Goal: Information Seeking & Learning: Learn about a topic

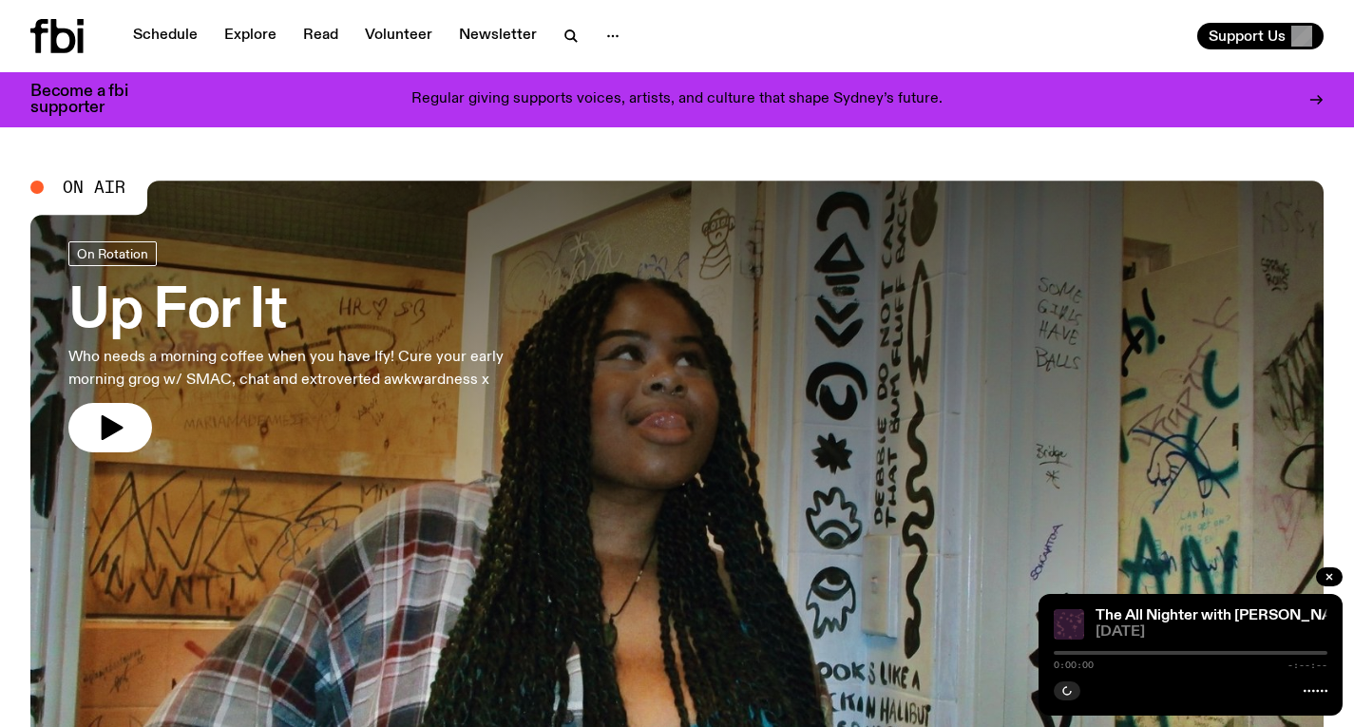
click at [406, 335] on h3 "Up For It" at bounding box center [311, 311] width 487 height 53
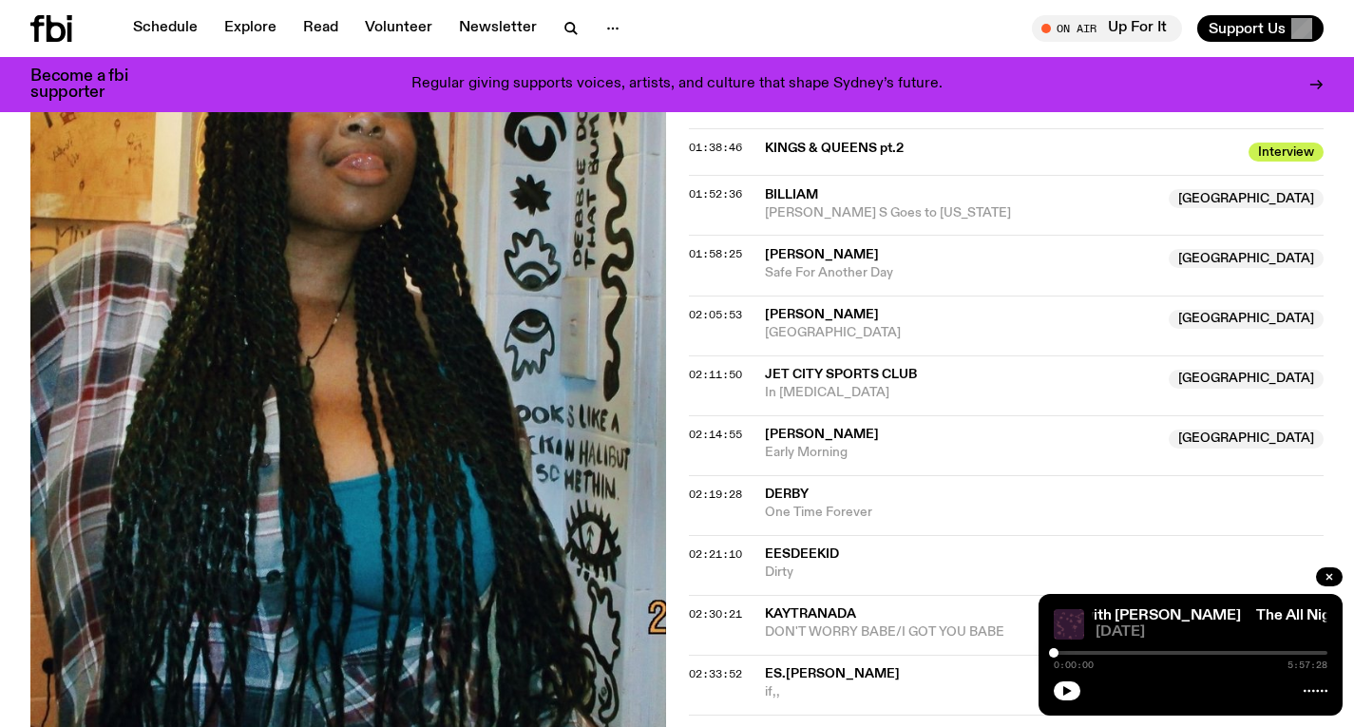
scroll to position [1847, 0]
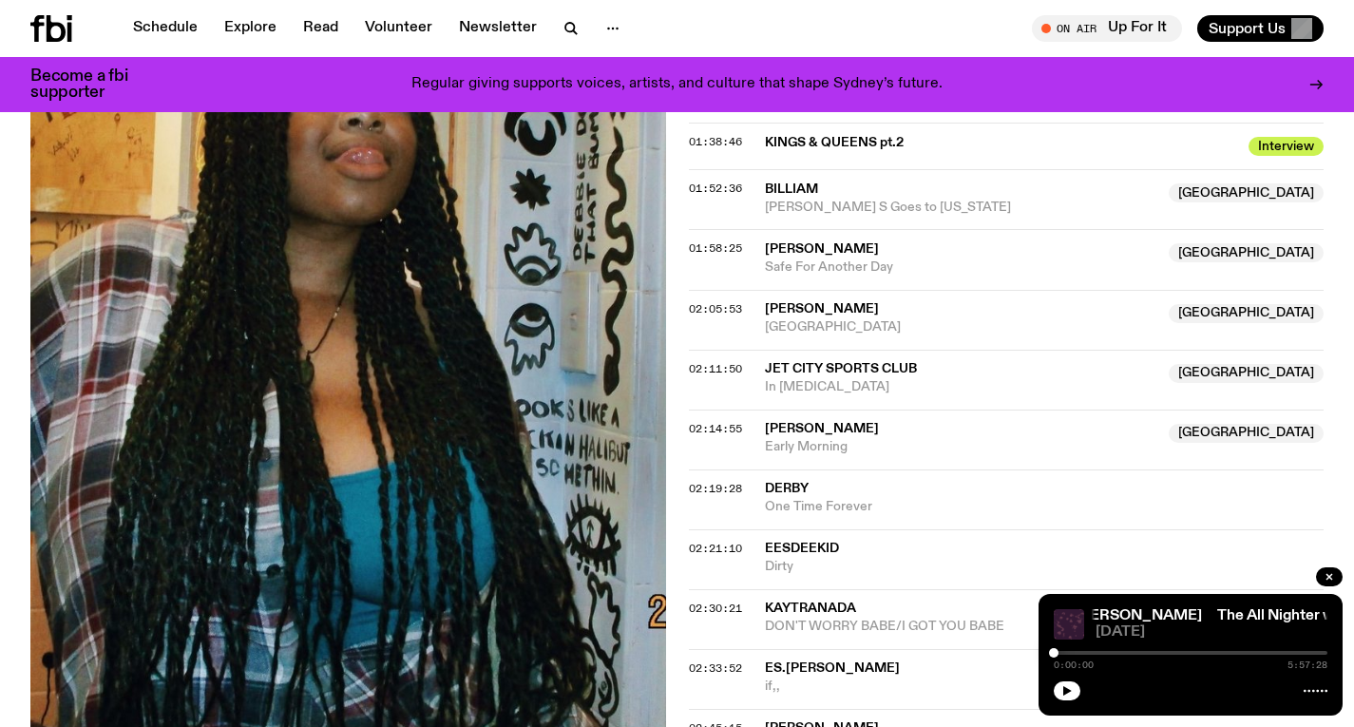
click at [43, 25] on icon at bounding box center [36, 28] width 13 height 27
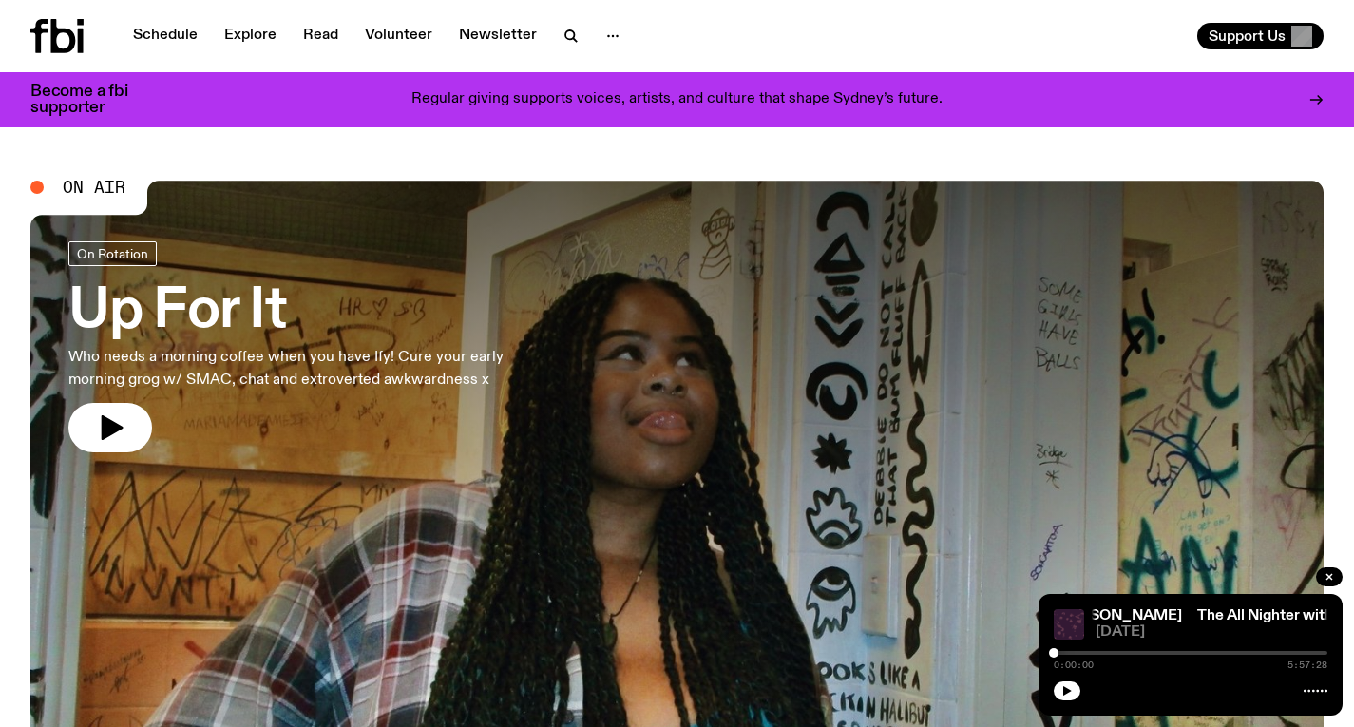
click at [189, 51] on div "Schedule Explore Read Volunteer Newsletter" at bounding box center [350, 36] width 640 height 34
click at [184, 46] on link "Schedule" at bounding box center [165, 36] width 87 height 27
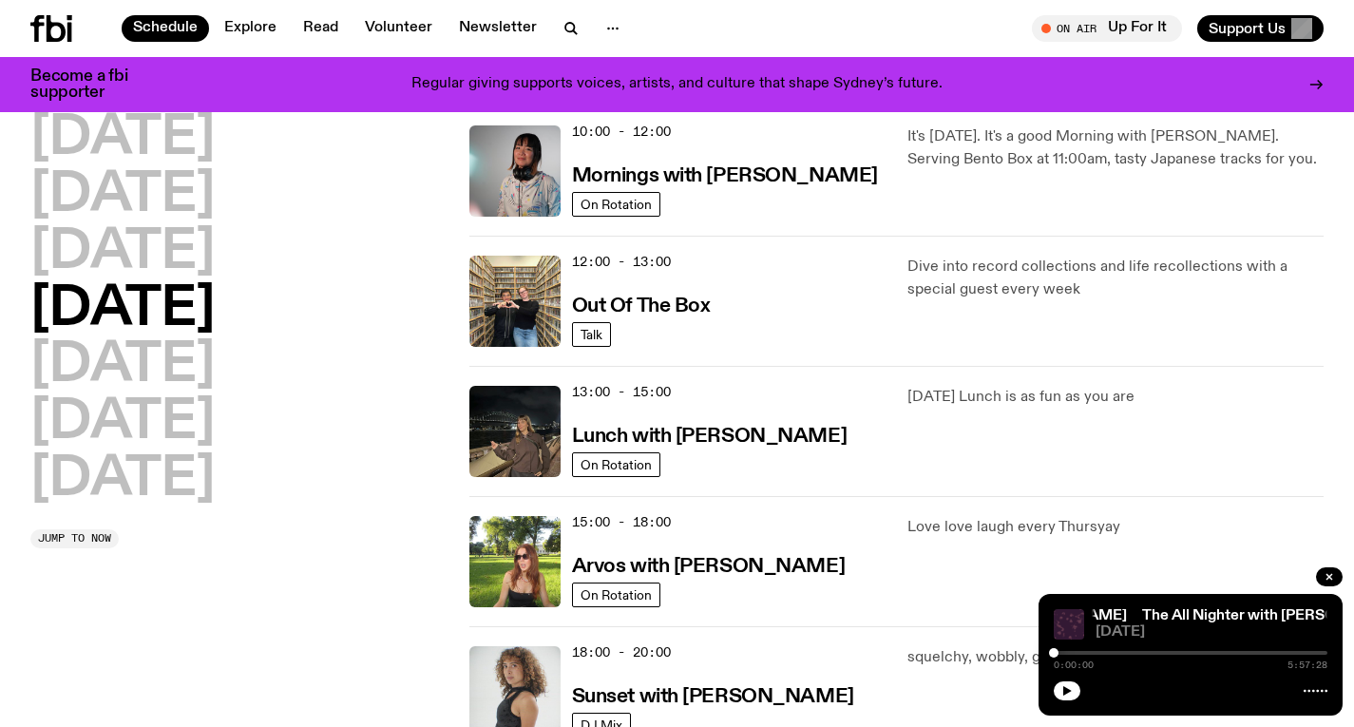
scroll to position [407, 0]
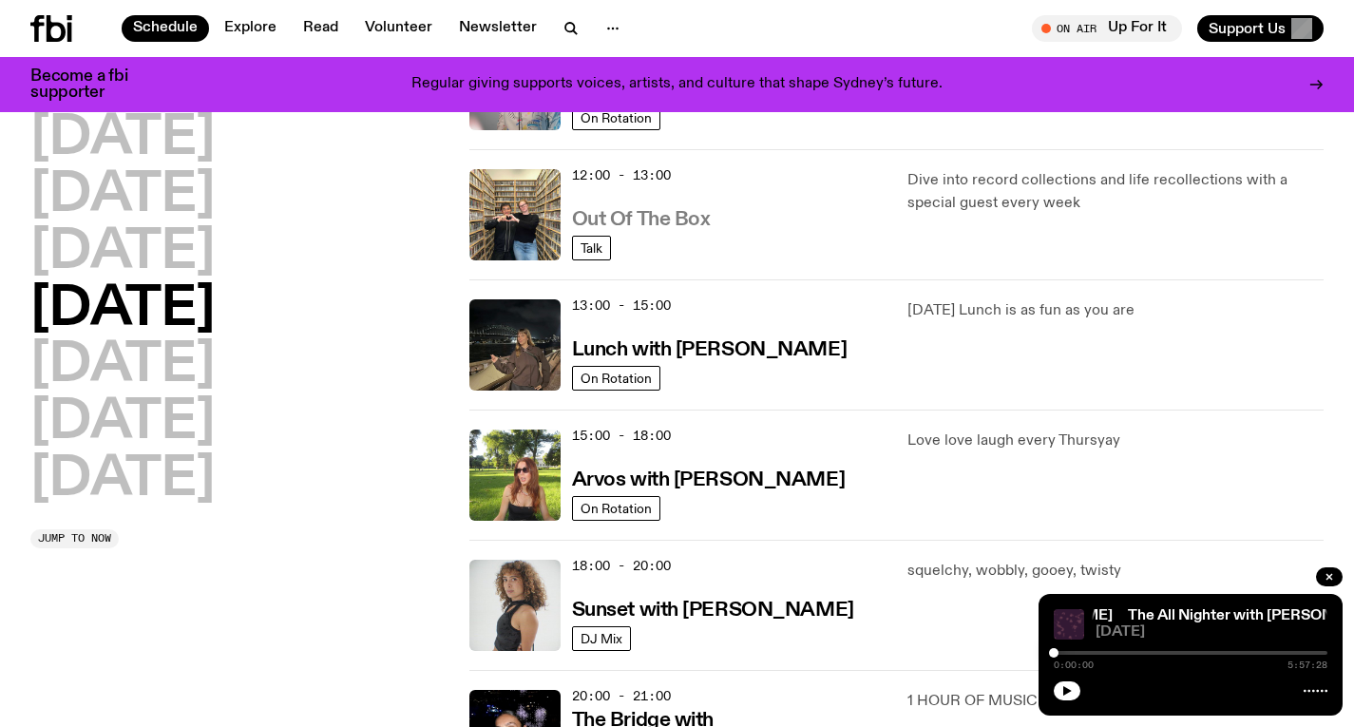
click at [657, 224] on h3 "Out Of The Box" at bounding box center [641, 220] width 139 height 20
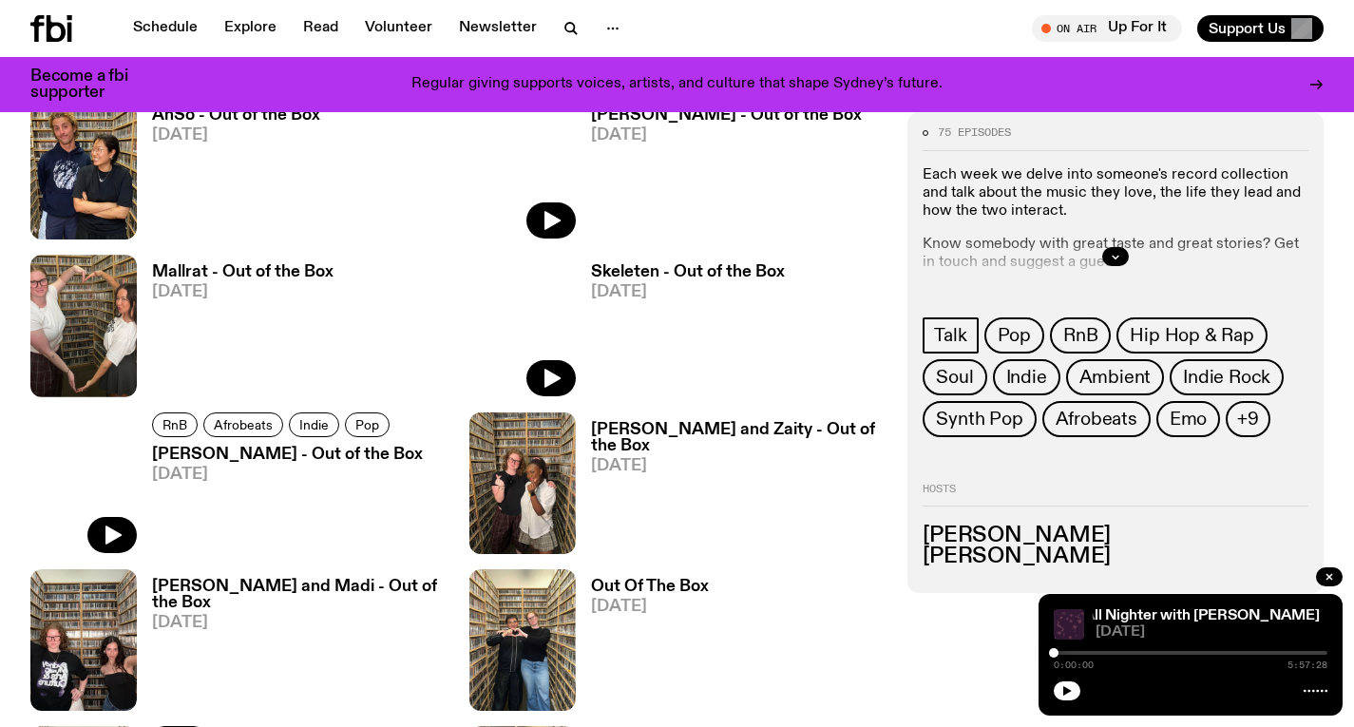
scroll to position [2555, 0]
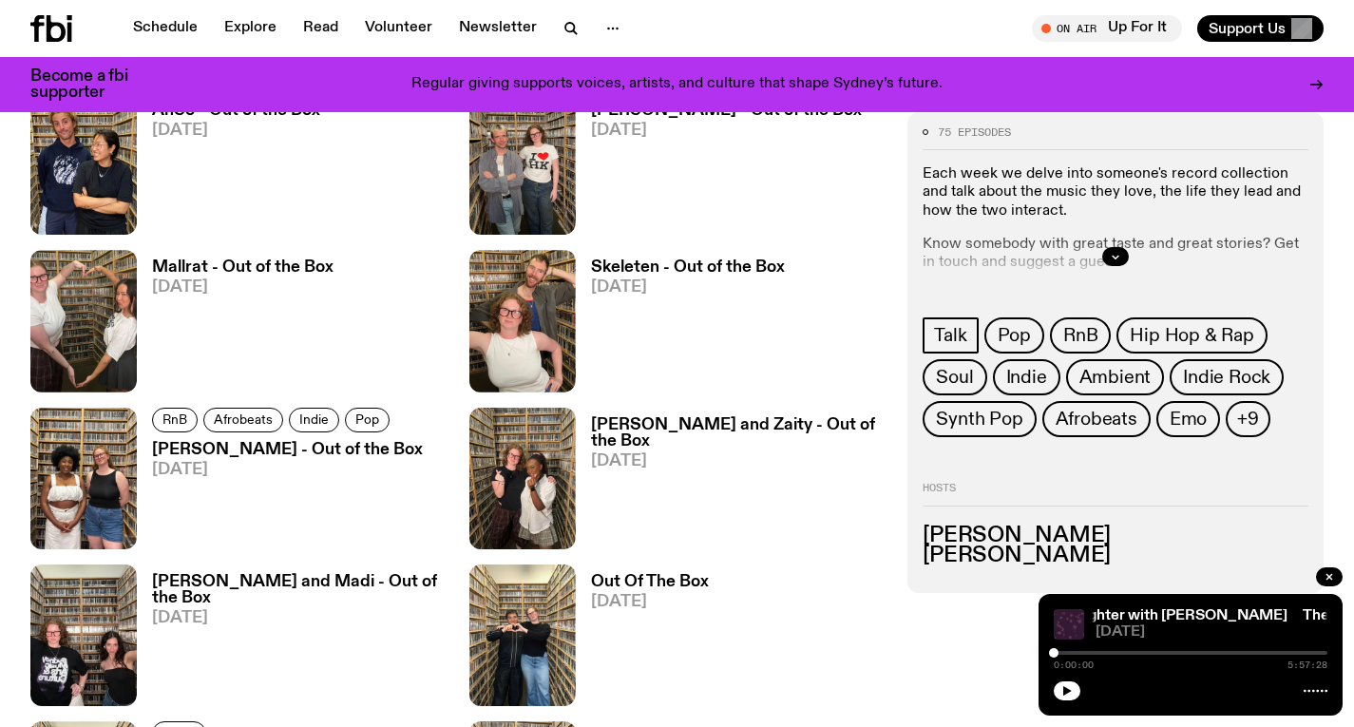
click at [160, 275] on h3 "Mallrat - Out of the Box" at bounding box center [243, 267] width 182 height 16
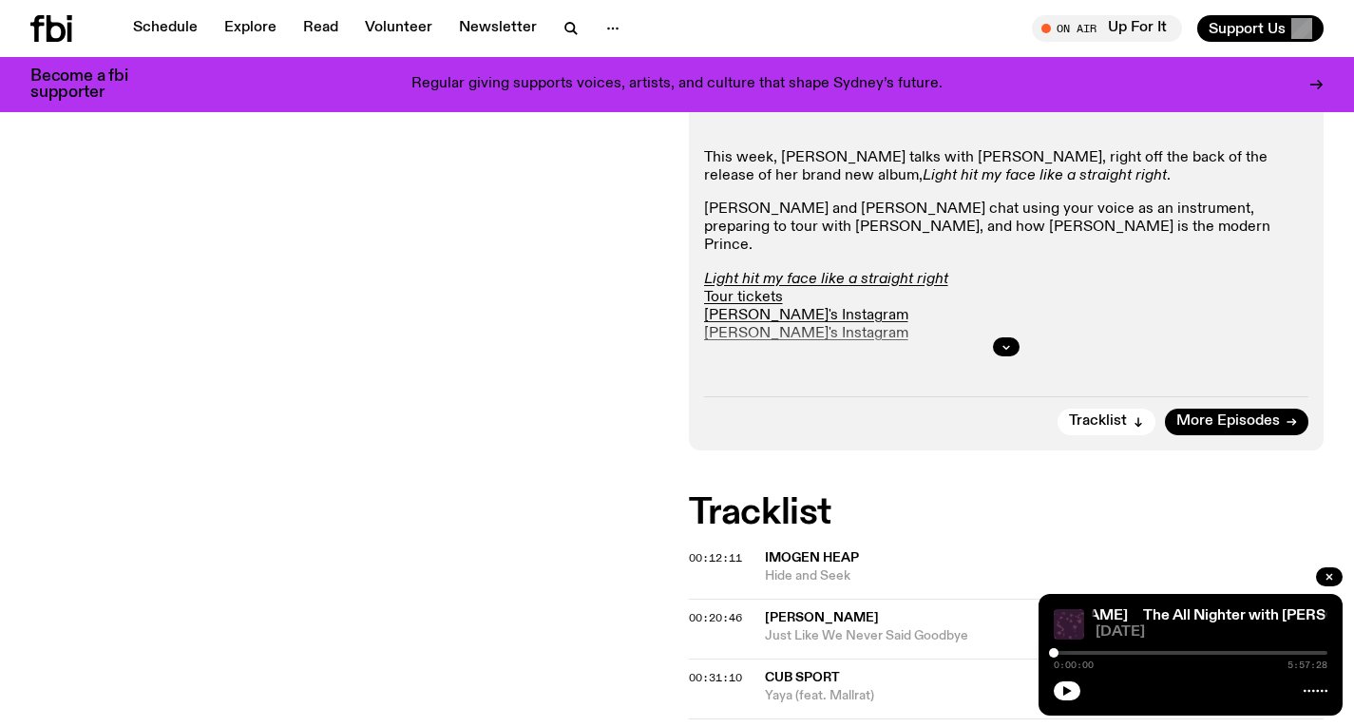
scroll to position [203, 0]
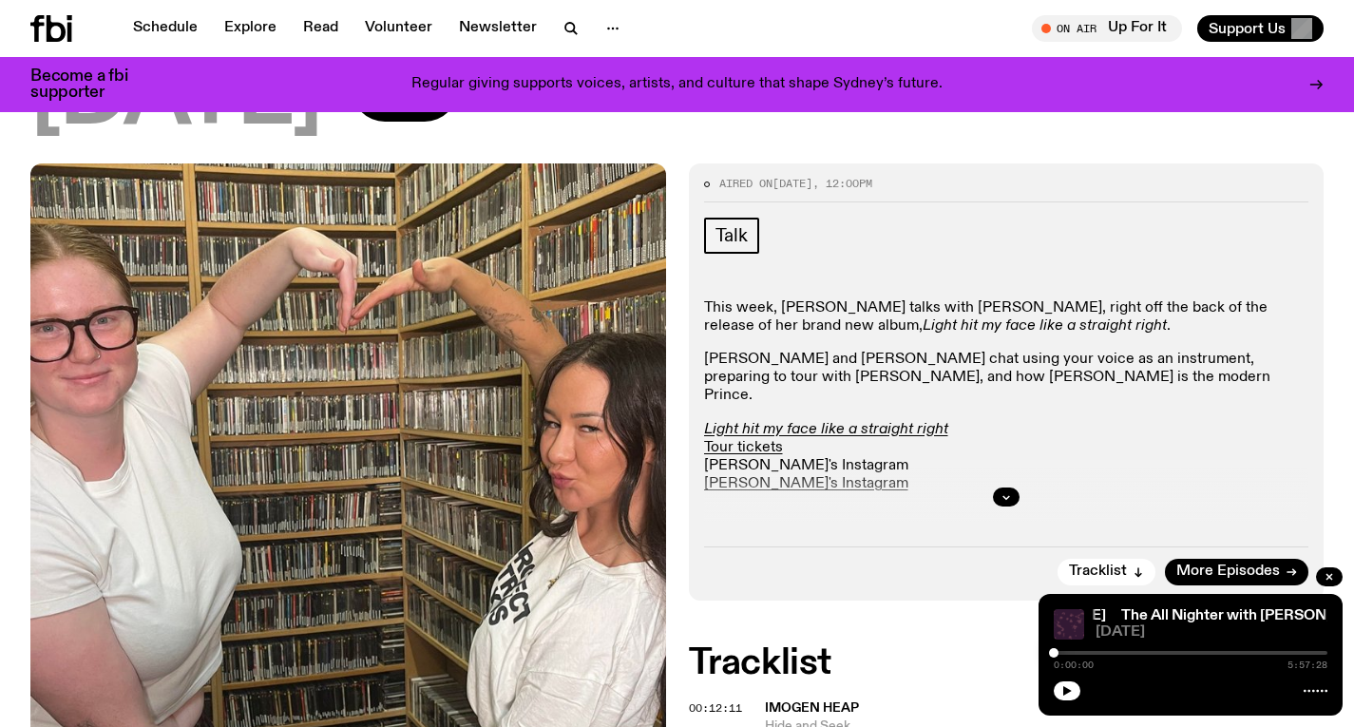
click at [736, 458] on link "[PERSON_NAME]'s Instagram" at bounding box center [806, 465] width 204 height 15
